Goal: Task Accomplishment & Management: Use online tool/utility

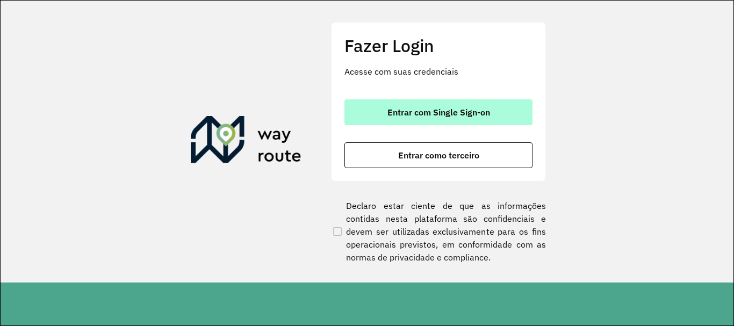
click at [384, 117] on button "Entrar com Single Sign-on" at bounding box center [438, 112] width 188 height 26
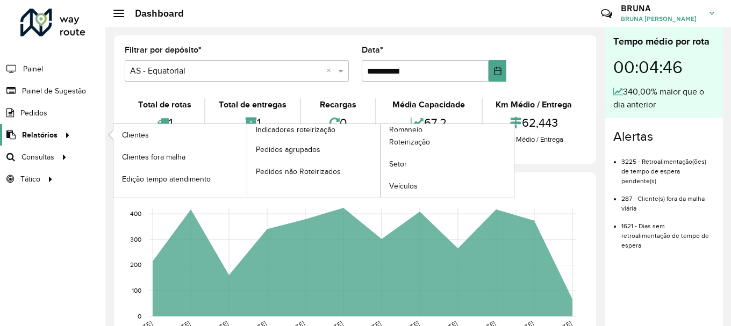
click at [44, 139] on span "Relatórios" at bounding box center [39, 135] width 35 height 11
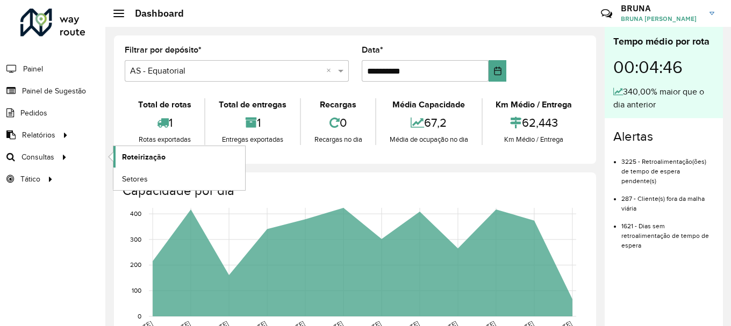
click at [136, 152] on span "Roteirização" at bounding box center [144, 157] width 44 height 11
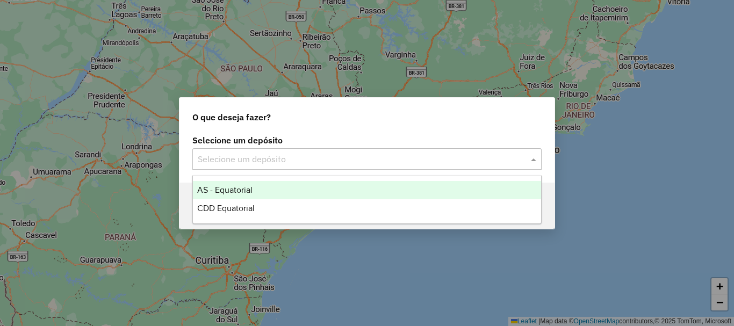
click at [269, 163] on input "text" at bounding box center [356, 159] width 317 height 13
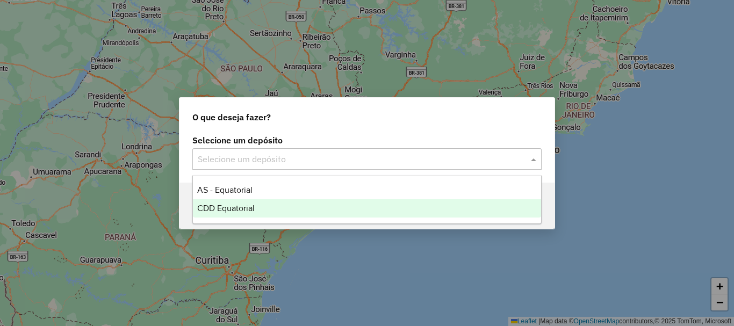
click at [231, 211] on span "CDD Equatorial" at bounding box center [226, 208] width 58 height 9
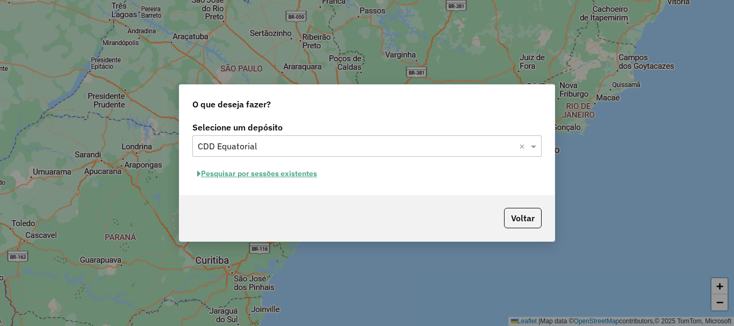
click at [276, 177] on button "Pesquisar por sessões existentes" at bounding box center [257, 174] width 130 height 17
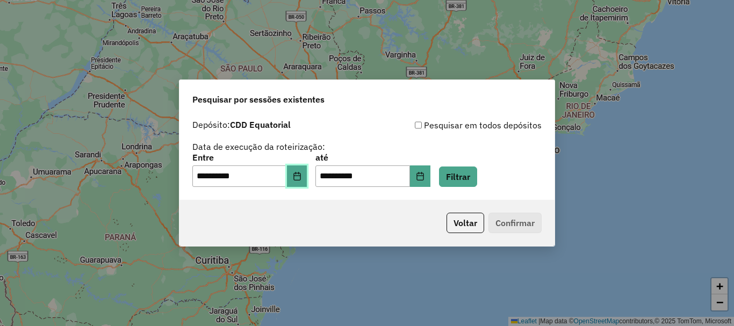
click at [294, 185] on button "Choose Date" at bounding box center [297, 176] width 20 height 21
click at [465, 183] on button "Filtrar" at bounding box center [458, 177] width 38 height 20
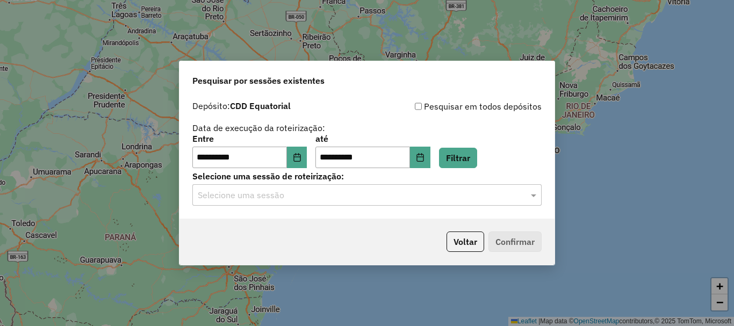
click at [327, 191] on input "text" at bounding box center [356, 195] width 317 height 13
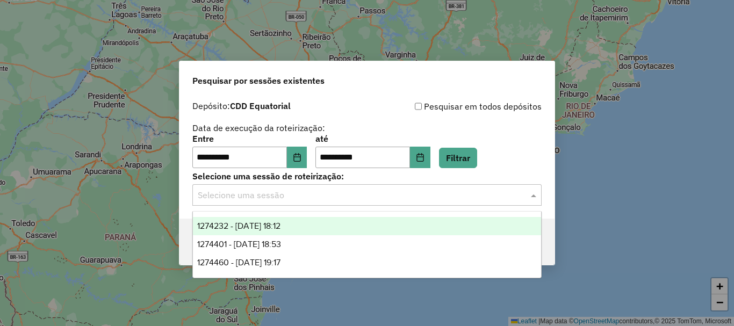
click at [276, 227] on span "1274232 - [DATE] 18:12" at bounding box center [238, 225] width 83 height 9
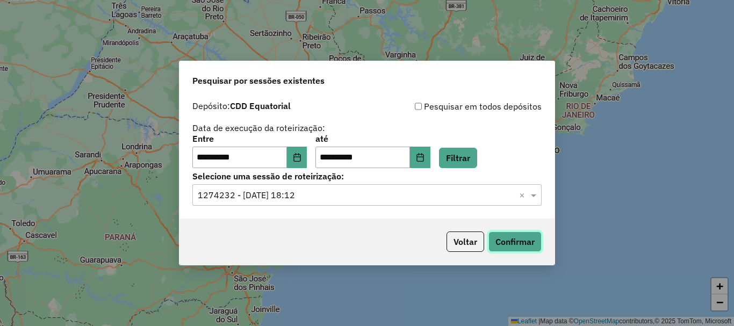
click at [511, 245] on button "Confirmar" at bounding box center [514, 242] width 53 height 20
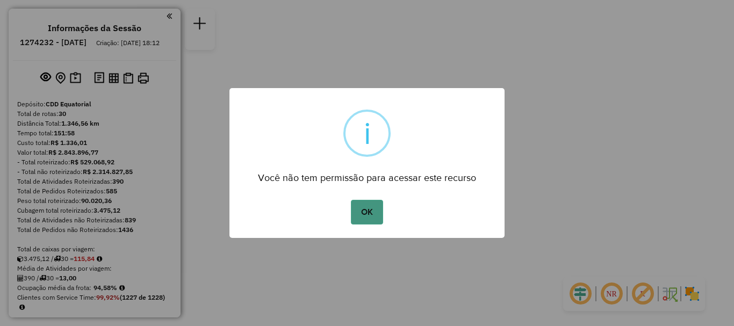
click at [369, 207] on button "OK" at bounding box center [367, 212] width 32 height 25
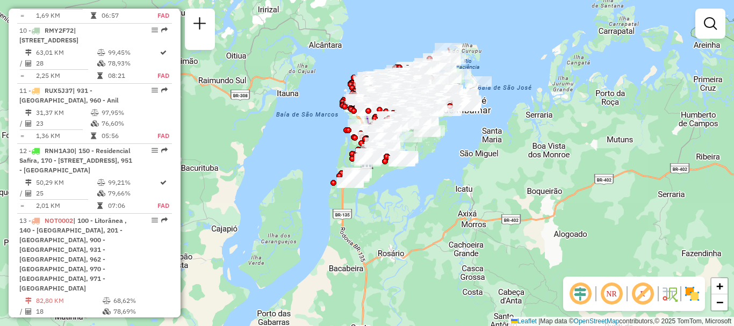
scroll to position [1021, 0]
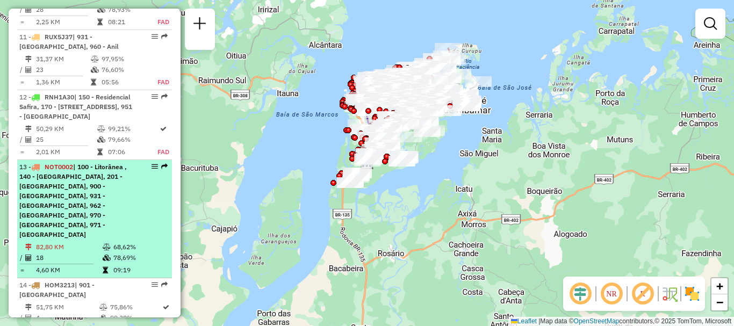
click at [73, 217] on span "| 100 - Litorânea , 140 - [GEOGRAPHIC_DATA], 201 - [GEOGRAPHIC_DATA], 900 - [GE…" at bounding box center [72, 201] width 107 height 76
select select "**********"
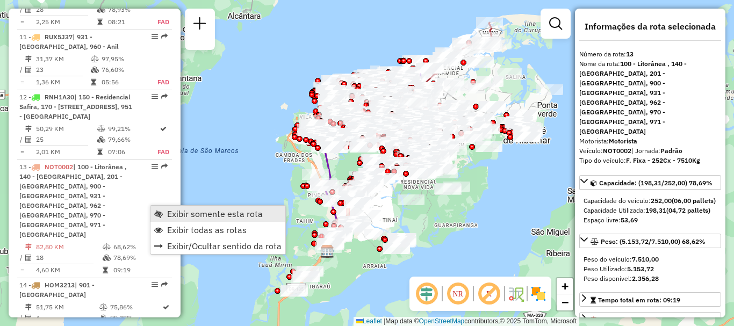
click at [169, 213] on span "Exibir somente esta rota" at bounding box center [215, 214] width 96 height 9
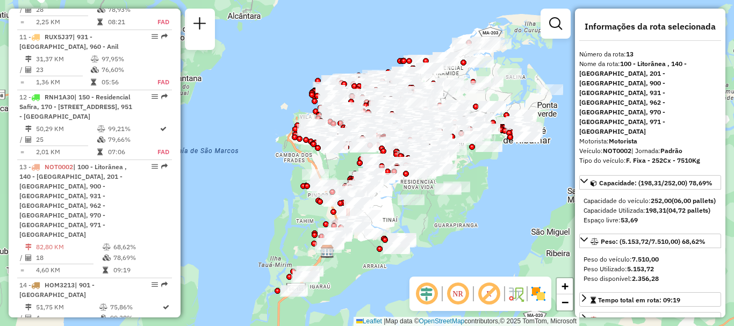
click at [425, 291] on em at bounding box center [427, 294] width 26 height 26
click at [454, 291] on em at bounding box center [458, 294] width 26 height 26
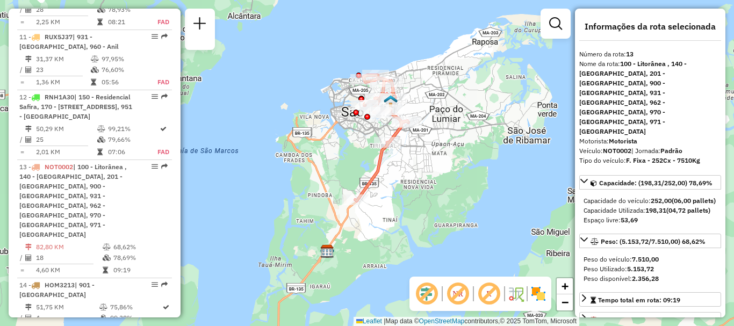
click at [540, 291] on img at bounding box center [538, 293] width 17 height 17
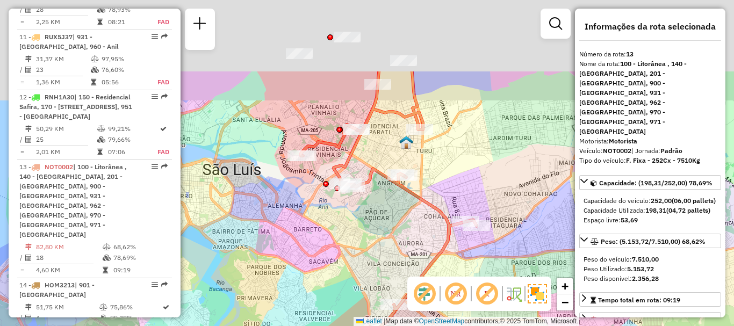
drag, startPoint x: 372, startPoint y: 106, endPoint x: 403, endPoint y: 215, distance: 113.3
click at [403, 215] on div "Janela de atendimento Grade de atendimento Capacidade Transportadoras Veículos …" at bounding box center [367, 163] width 734 height 326
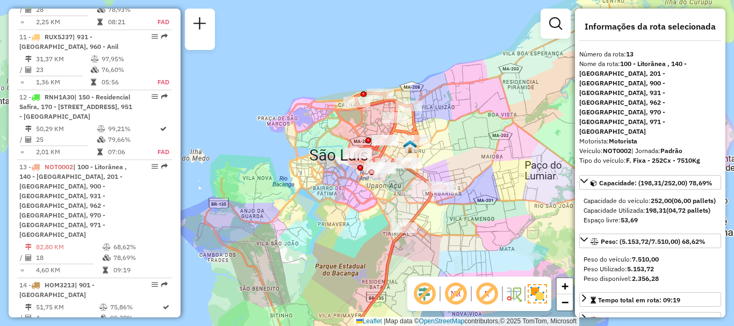
drag, startPoint x: 371, startPoint y: 218, endPoint x: 371, endPoint y: 183, distance: 34.4
click at [371, 184] on div "Janela de atendimento Grade de atendimento Capacidade Transportadoras Veículos …" at bounding box center [367, 163] width 734 height 326
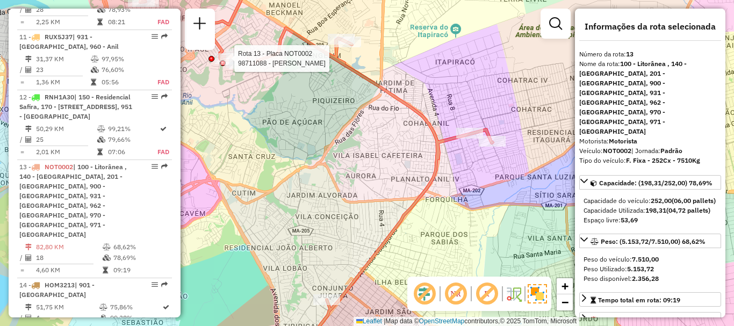
drag, startPoint x: 378, startPoint y: 126, endPoint x: 419, endPoint y: 200, distance: 84.2
click at [419, 200] on div "Rota 13 - Placa NOT0002 98711088 - [PERSON_NAME] de atendimento Grade de atendi…" at bounding box center [367, 163] width 734 height 326
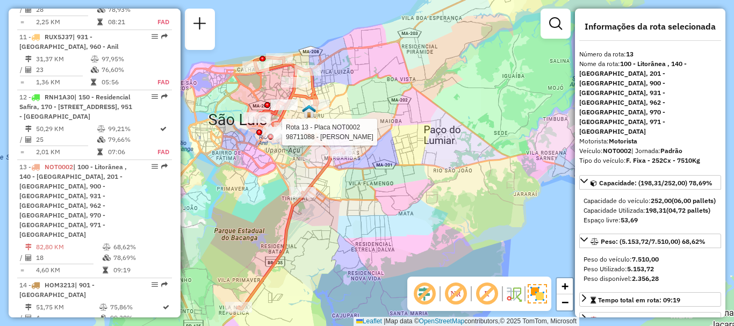
drag, startPoint x: 276, startPoint y: 141, endPoint x: 303, endPoint y: 161, distance: 32.7
click at [302, 160] on div "Rota 13 - Placa NOT0002 98711088 - [PERSON_NAME] de atendimento Grade de atendi…" at bounding box center [367, 163] width 734 height 326
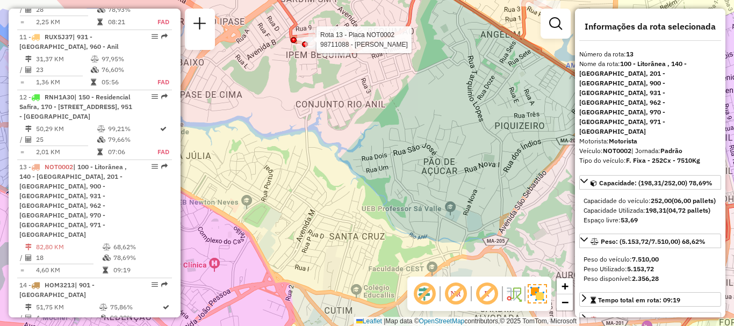
drag, startPoint x: 305, startPoint y: 97, endPoint x: 311, endPoint y: 156, distance: 58.9
click at [312, 150] on div "Rota 13 - Placa NOT0002 98711088 - [PERSON_NAME] de atendimento Grade de atendi…" at bounding box center [367, 163] width 734 height 326
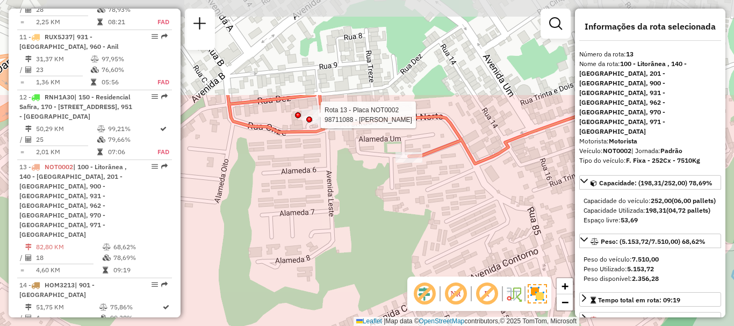
drag, startPoint x: 382, startPoint y: 73, endPoint x: 342, endPoint y: 199, distance: 132.6
click at [342, 199] on div "Rota 13 - Placa NOT0002 98711088 - [PERSON_NAME] de atendimento Grade de atendi…" at bounding box center [367, 163] width 734 height 326
